Goal: Navigation & Orientation: Find specific page/section

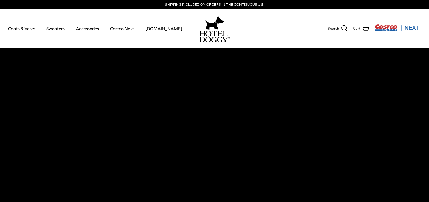
click at [83, 27] on link "Accessories" at bounding box center [87, 28] width 33 height 18
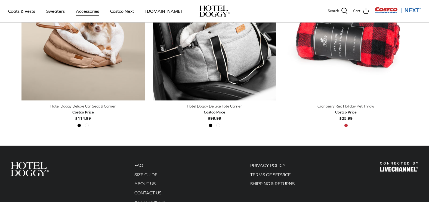
scroll to position [27, 0]
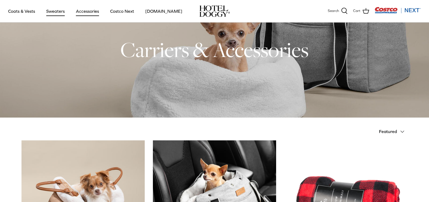
click at [54, 12] on link "Sweaters" at bounding box center [55, 11] width 28 height 18
